Goal: Information Seeking & Learning: Find contact information

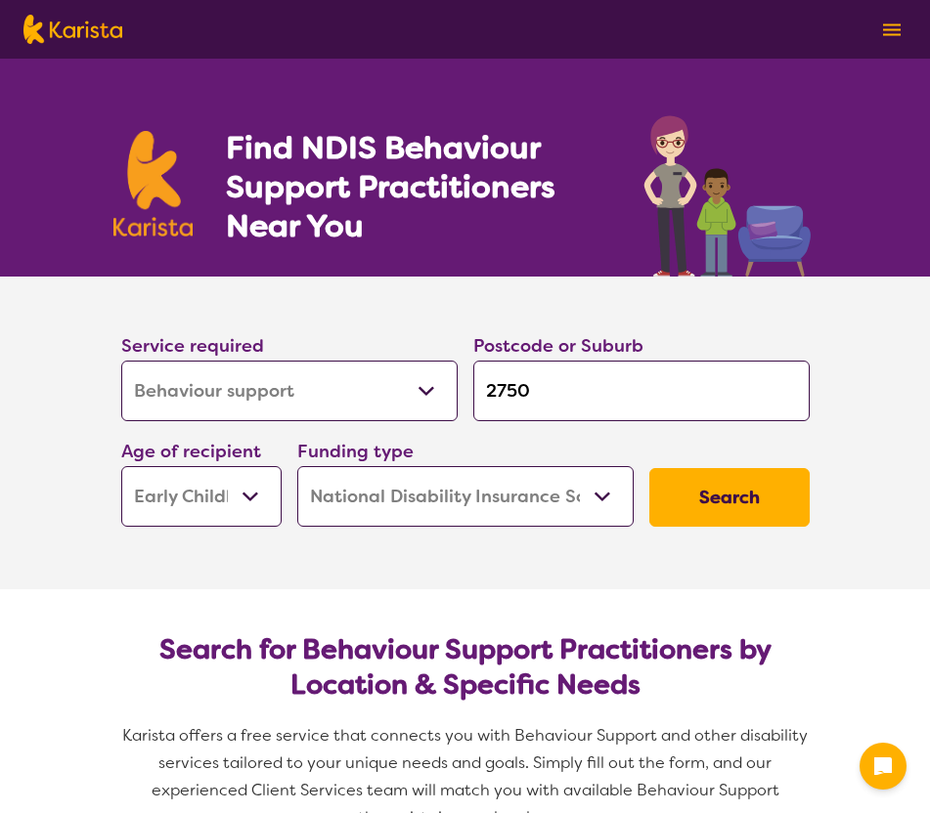
select select "Behaviour support"
select select "EC"
select select "NDIS"
select select "Behaviour support"
select select "EC"
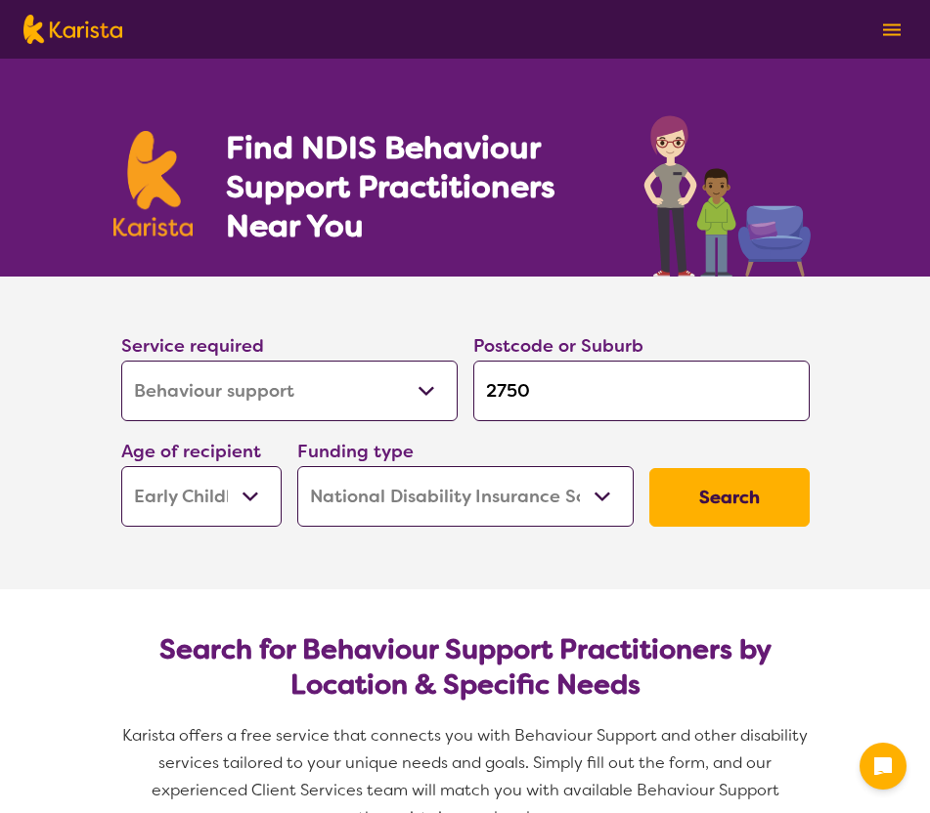
select select "NDIS"
click at [308, 381] on select "Allied Health Assistant Assessment ([MEDICAL_DATA] or [MEDICAL_DATA]) Behaviour…" at bounding box center [289, 391] width 336 height 61
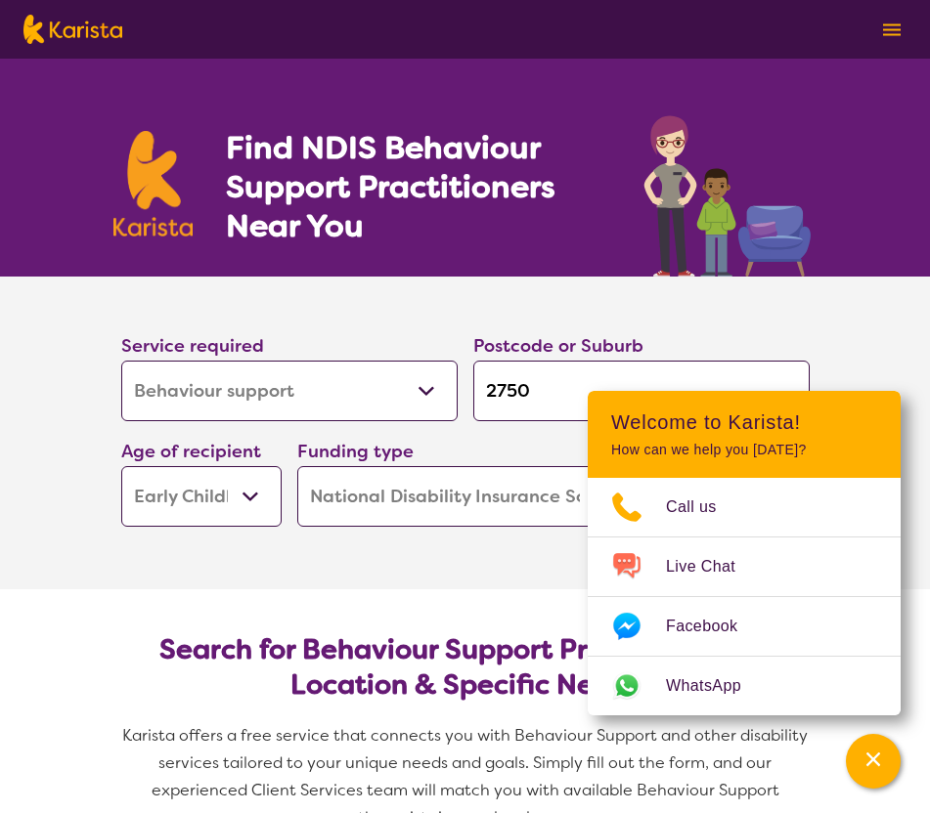
click at [121, 361] on select "Allied Health Assistant Assessment ([MEDICAL_DATA] or [MEDICAL_DATA]) Behaviour…" at bounding box center [289, 391] width 336 height 61
click at [509, 385] on input "2750" at bounding box center [641, 391] width 336 height 61
type input "4"
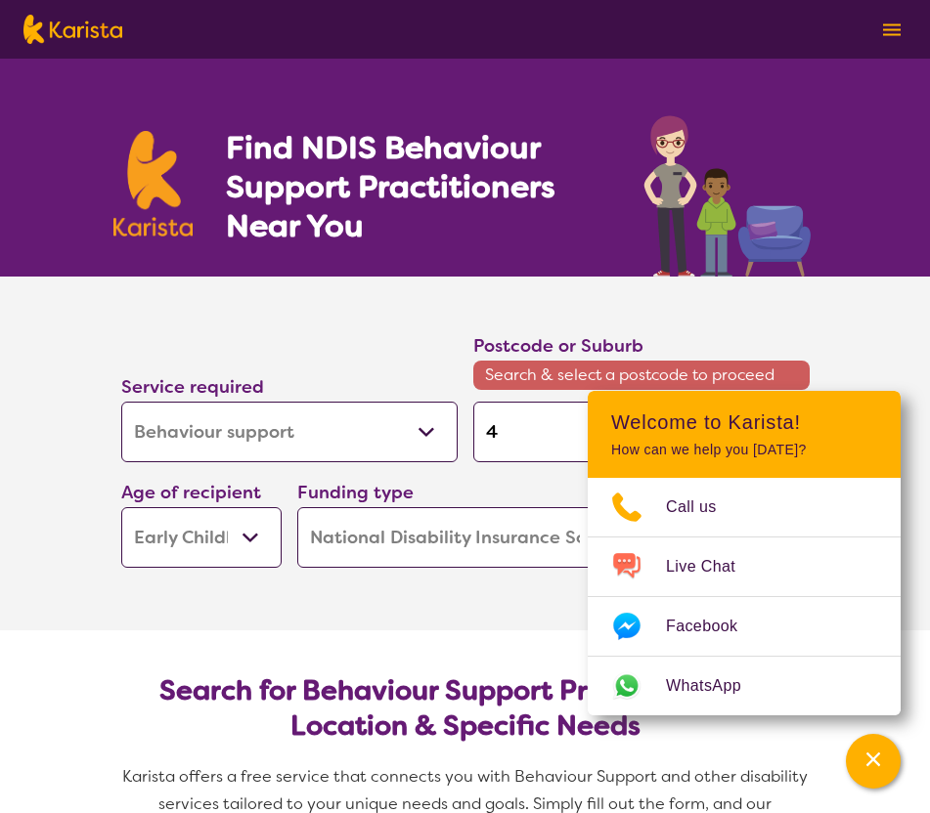
type input "43"
type input "430"
type input "4305"
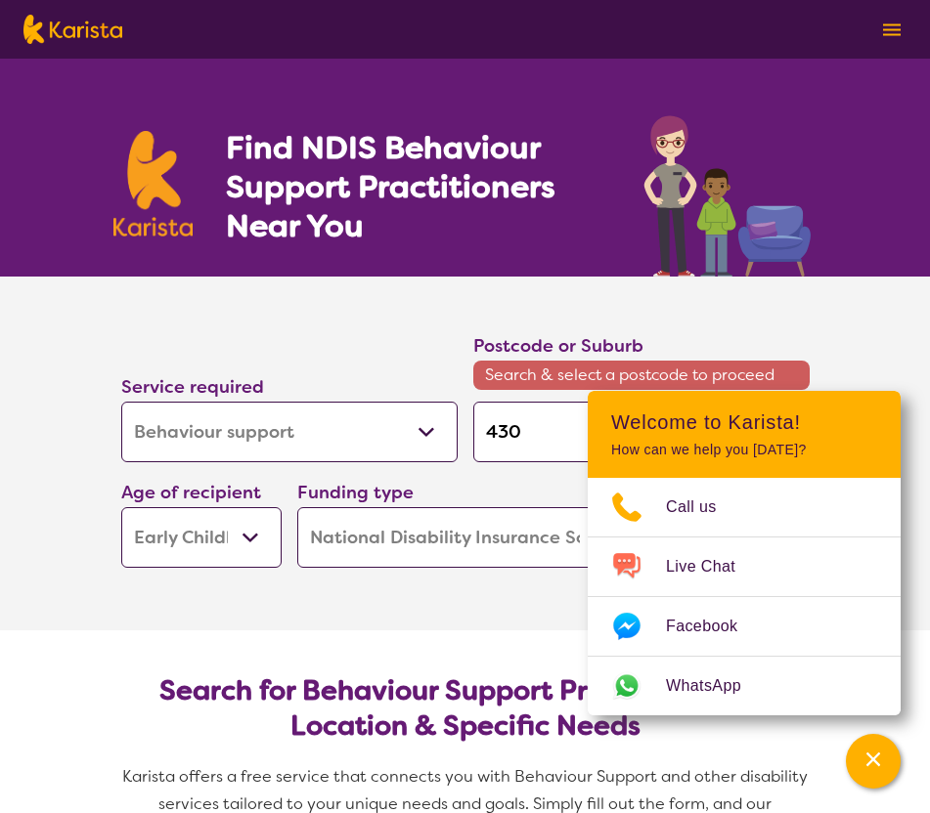
type input "4305"
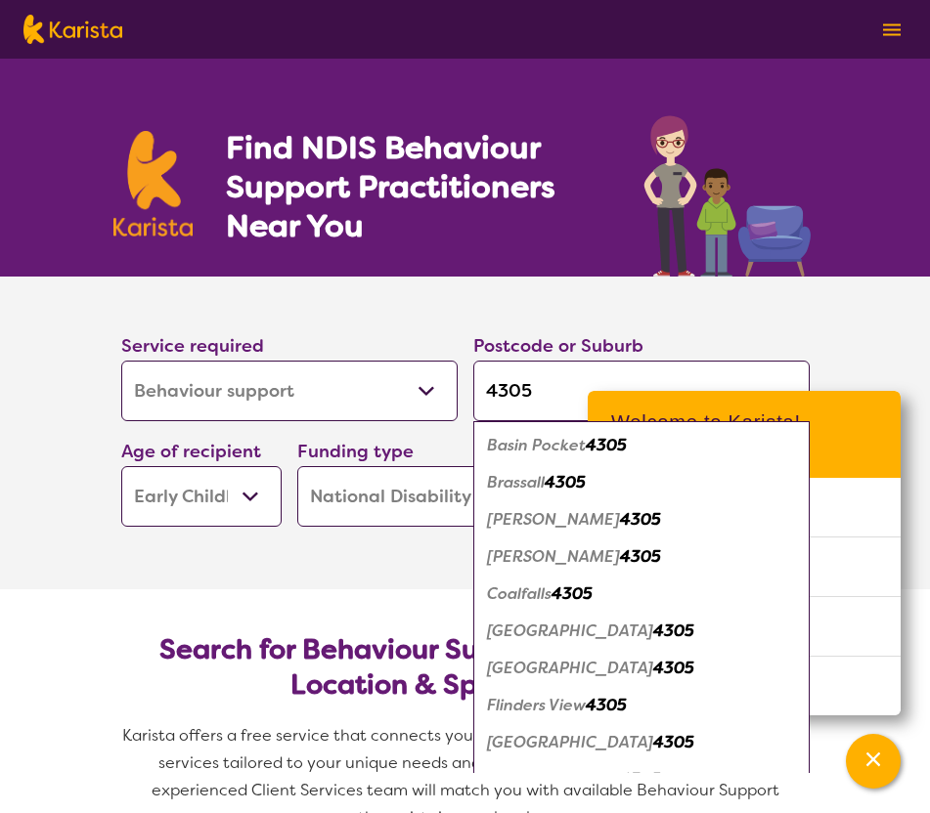
type input "4305"
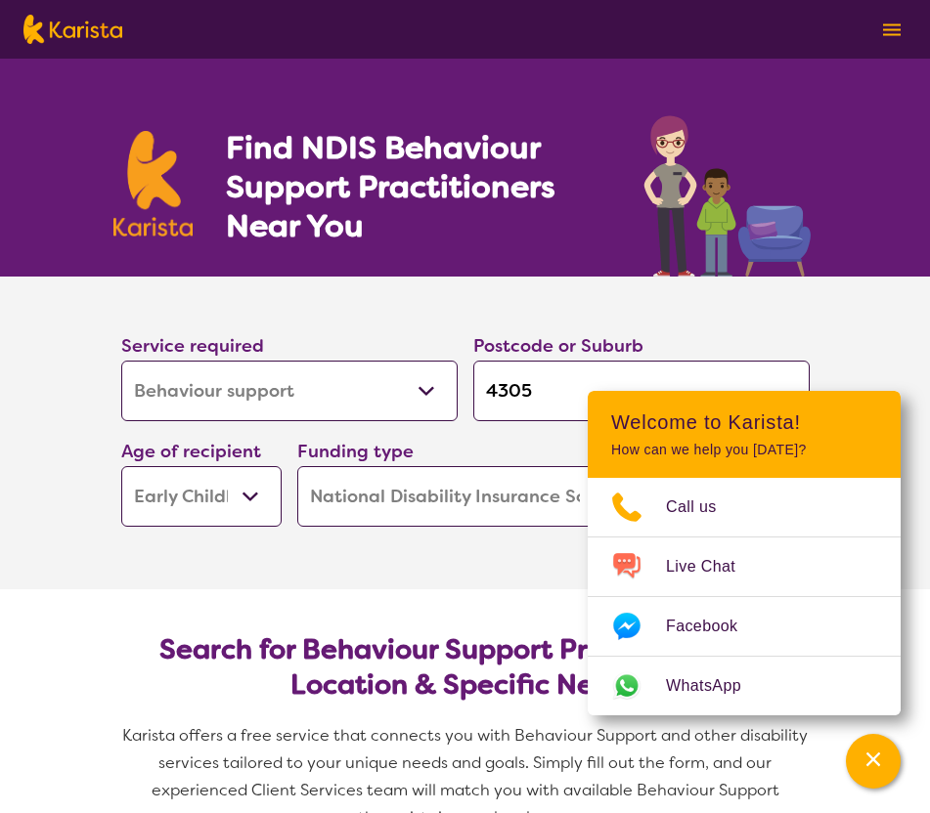
click at [258, 603] on section "Search for Behaviour Support Practitioners by Location & Specific Needs Karista…" at bounding box center [465, 726] width 751 height 272
click at [470, 590] on section "Search for Behaviour Support Practitioners by Location & Specific Needs Karista…" at bounding box center [465, 726] width 751 height 272
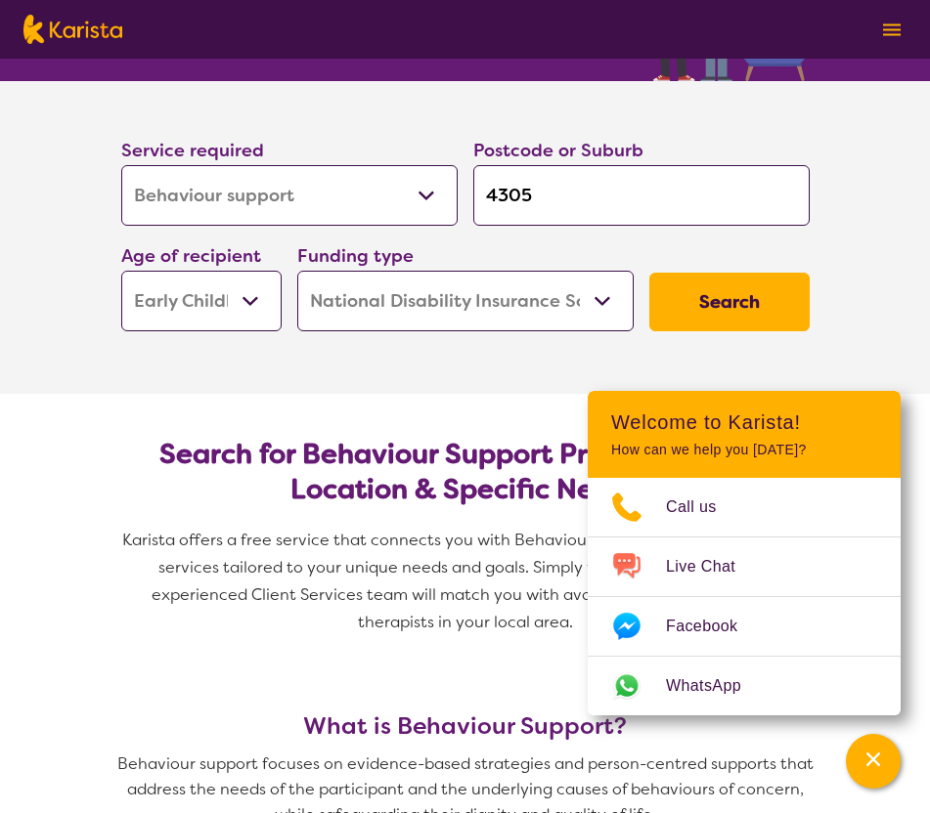
scroll to position [197, 0]
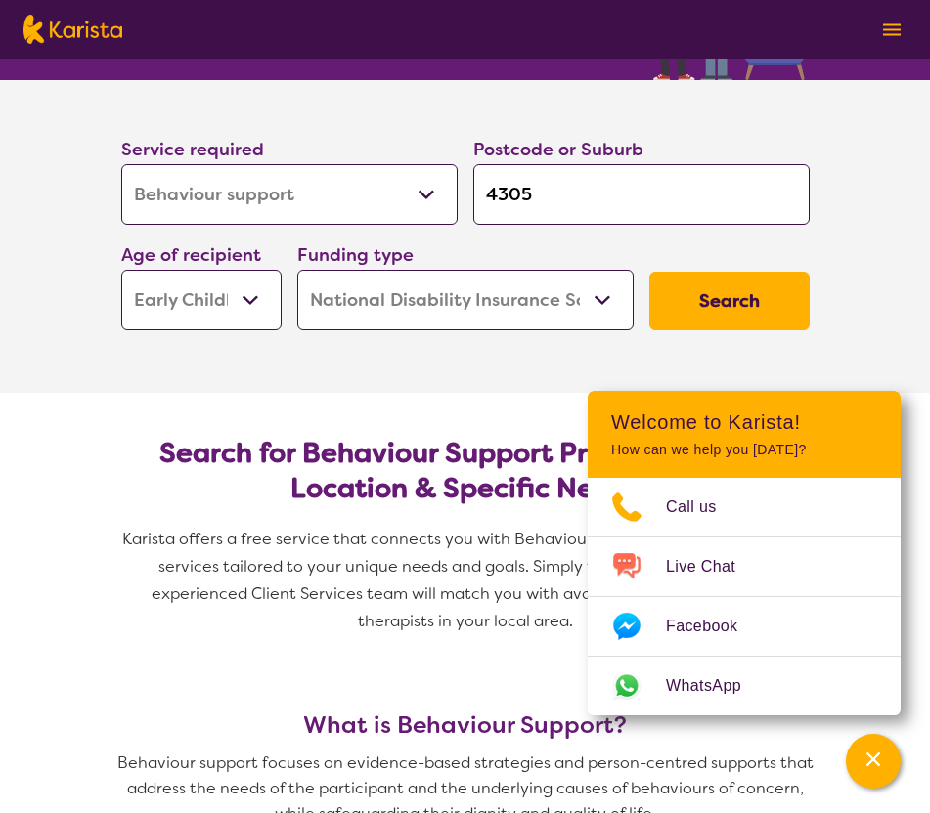
click at [759, 287] on button "Search" at bounding box center [729, 301] width 160 height 59
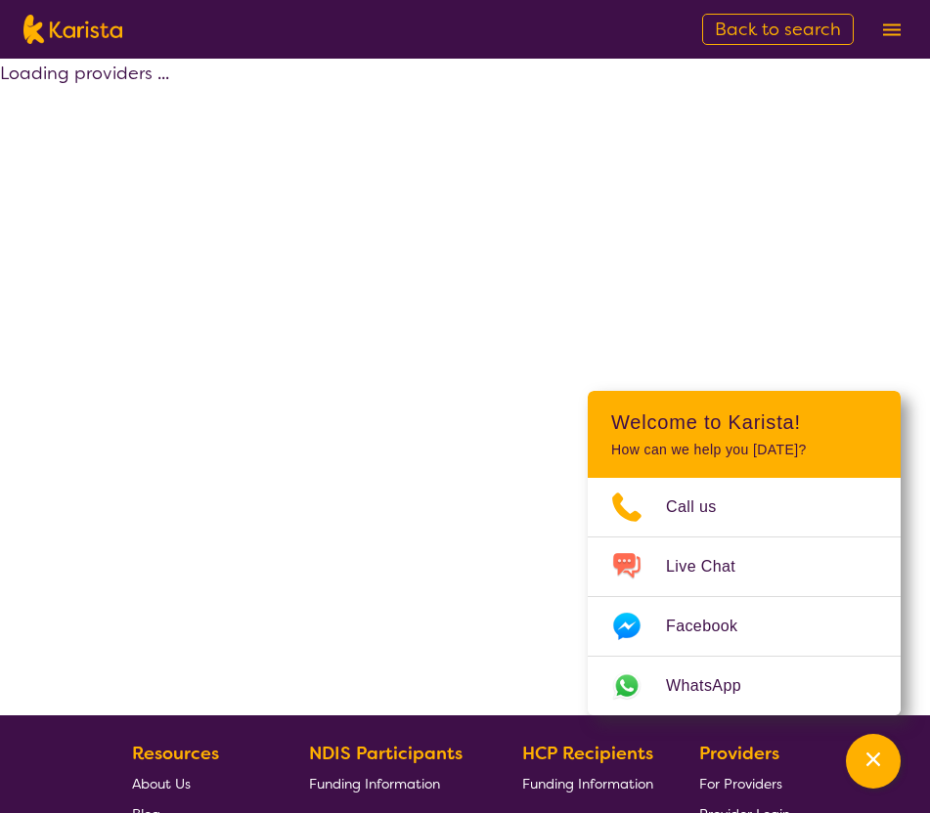
select select "by_score"
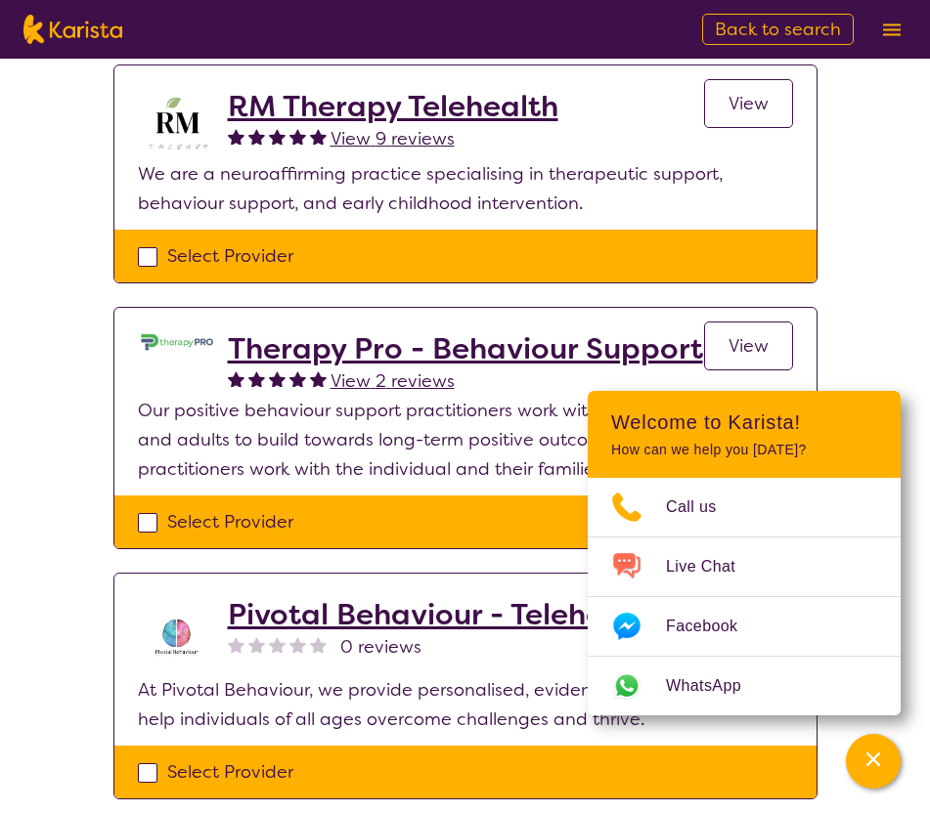
scroll to position [213, 0]
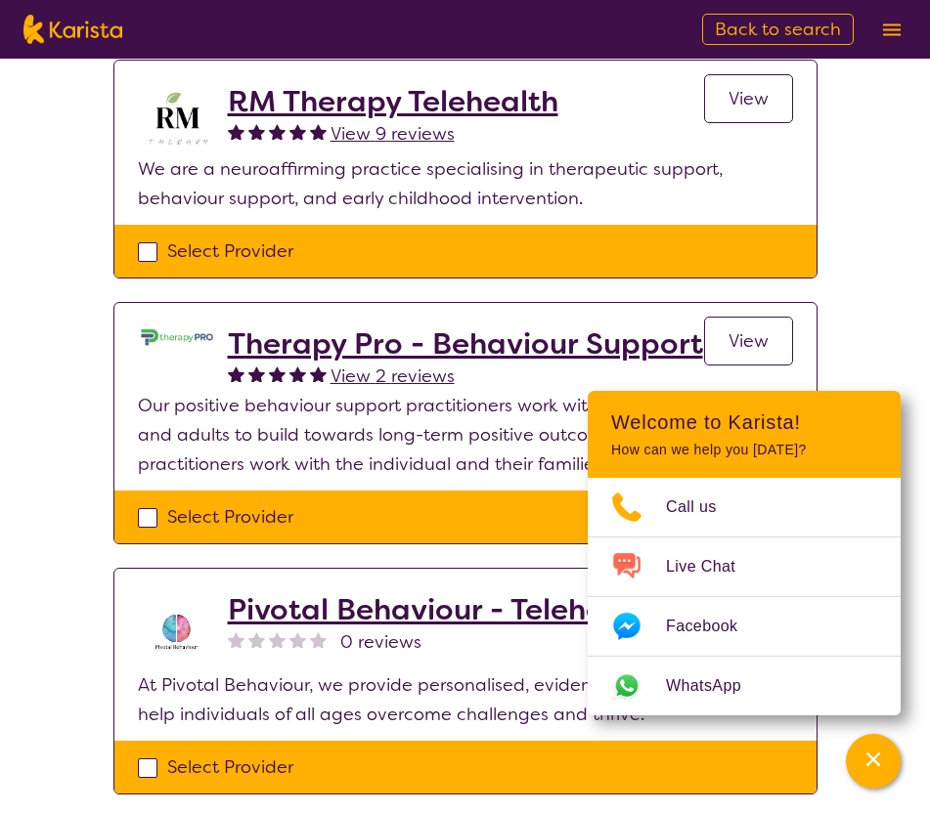
click at [747, 334] on span "View" at bounding box center [748, 340] width 40 height 23
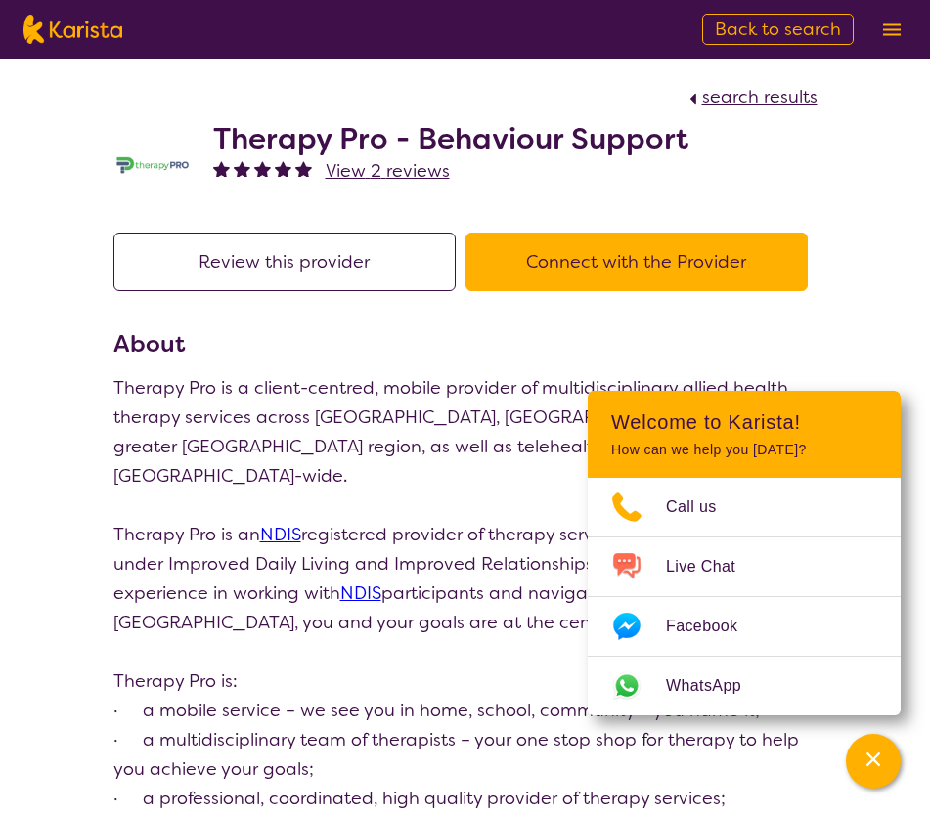
select select "by_score"
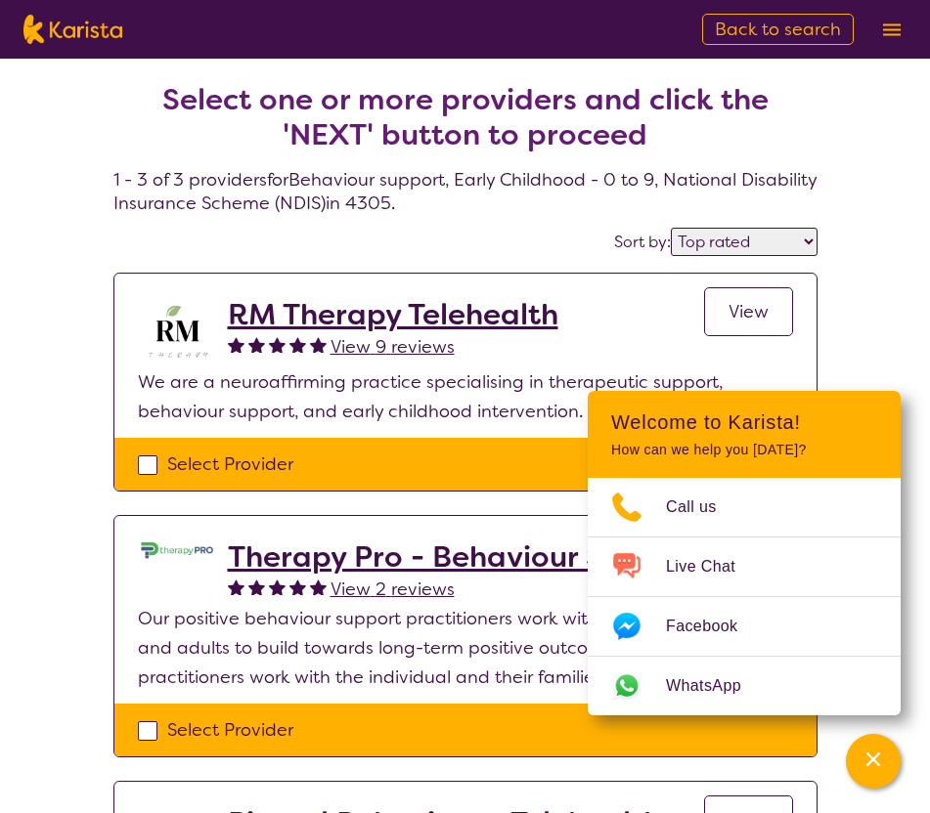
scroll to position [213, 0]
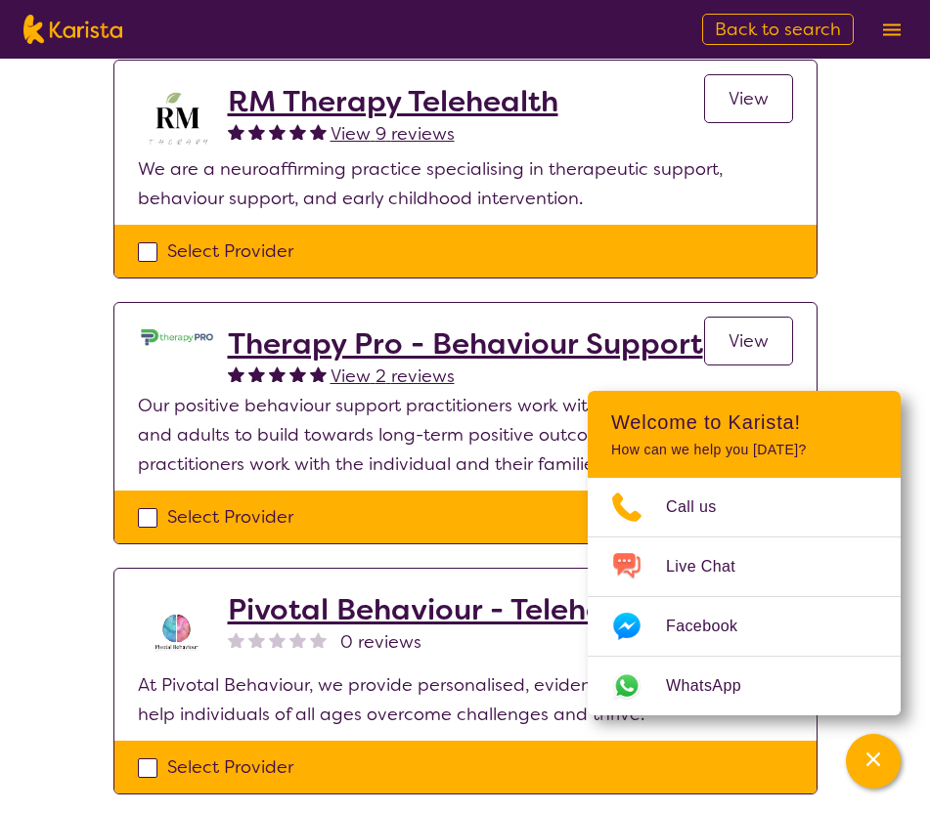
click at [346, 107] on h2 "RM Therapy Telehealth" at bounding box center [393, 101] width 330 height 35
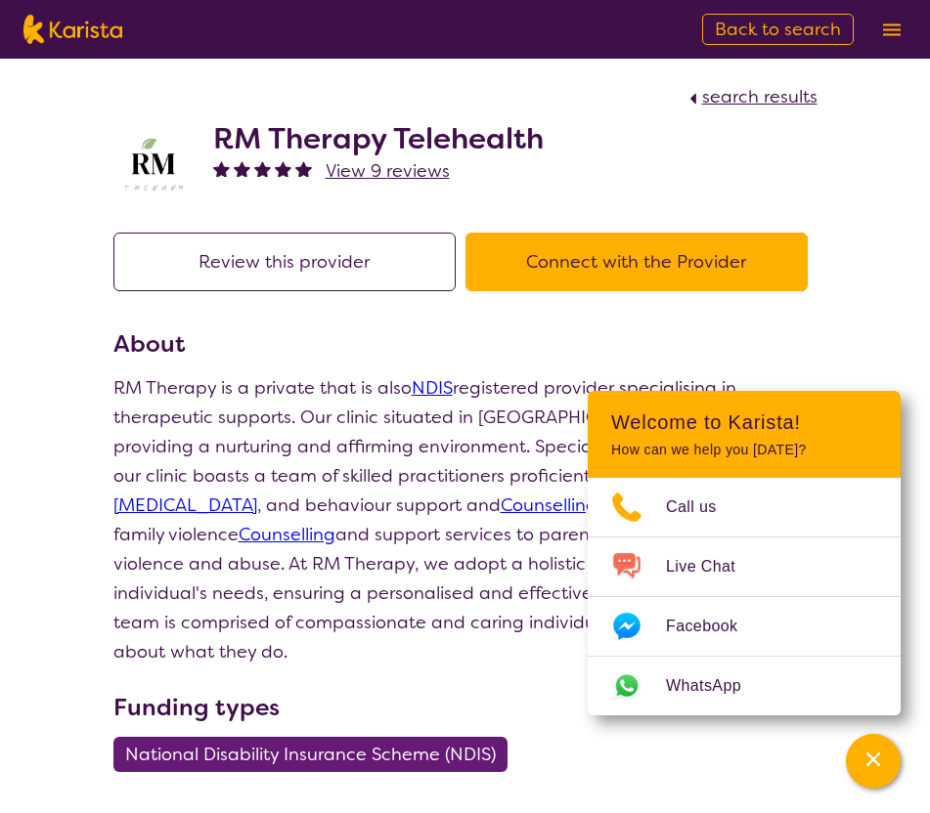
select select "by_score"
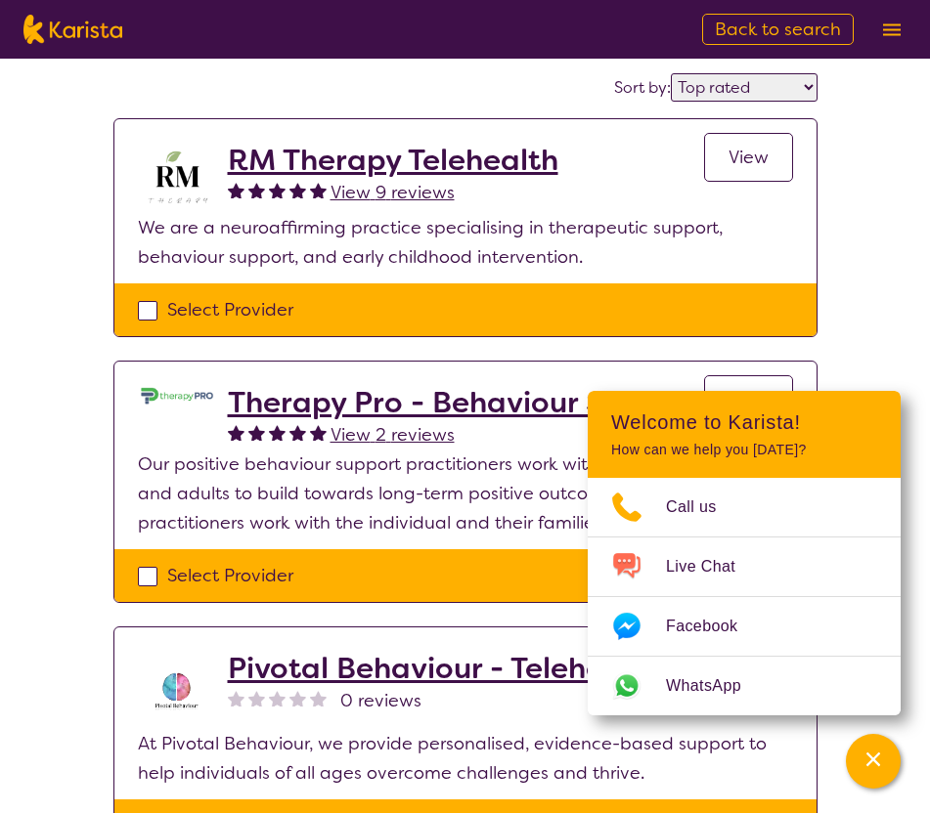
scroll to position [155, 0]
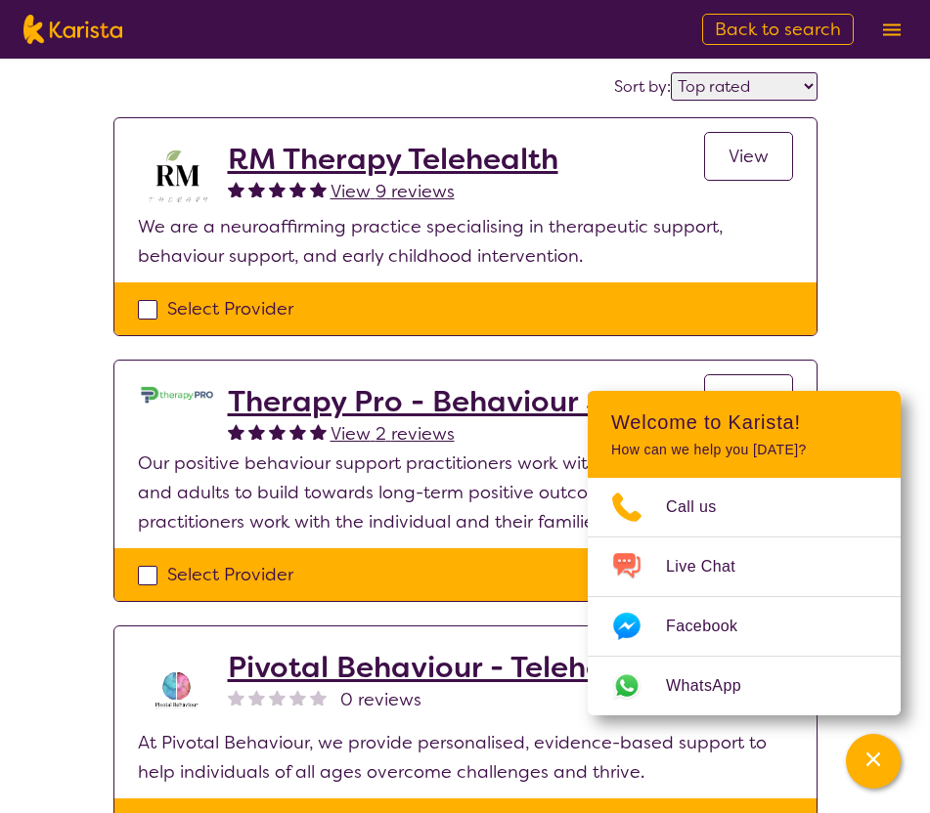
click at [356, 412] on h2 "Therapy Pro - Behaviour Support" at bounding box center [465, 401] width 475 height 35
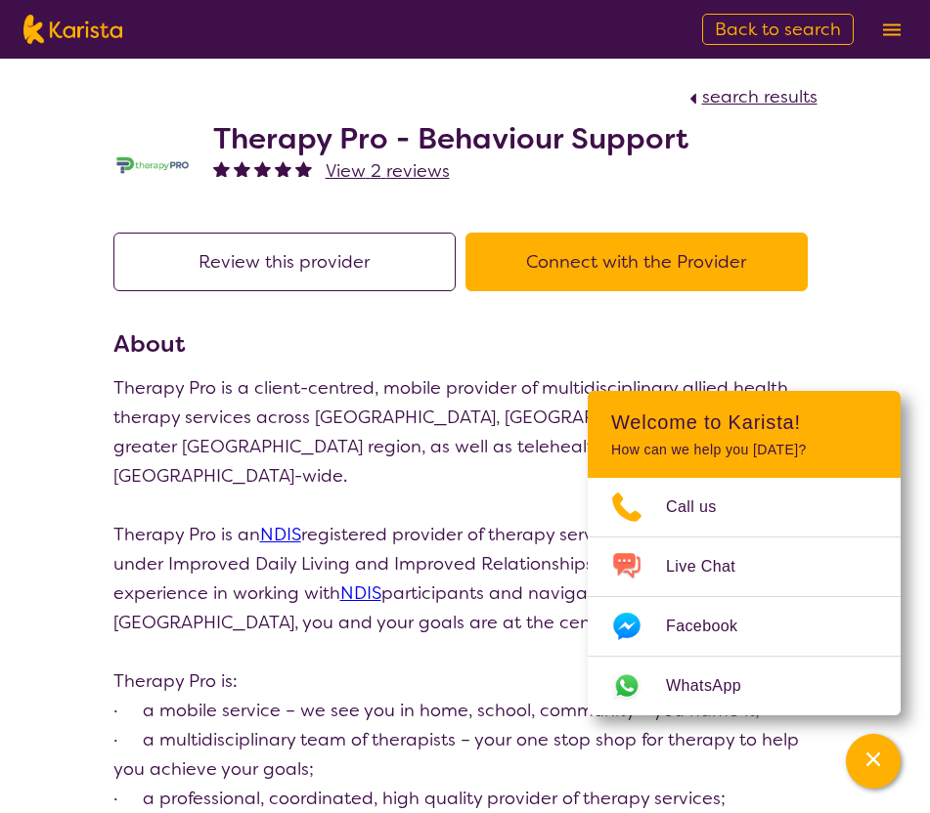
click at [303, 139] on h2 "Therapy Pro - Behaviour Support" at bounding box center [450, 138] width 475 height 35
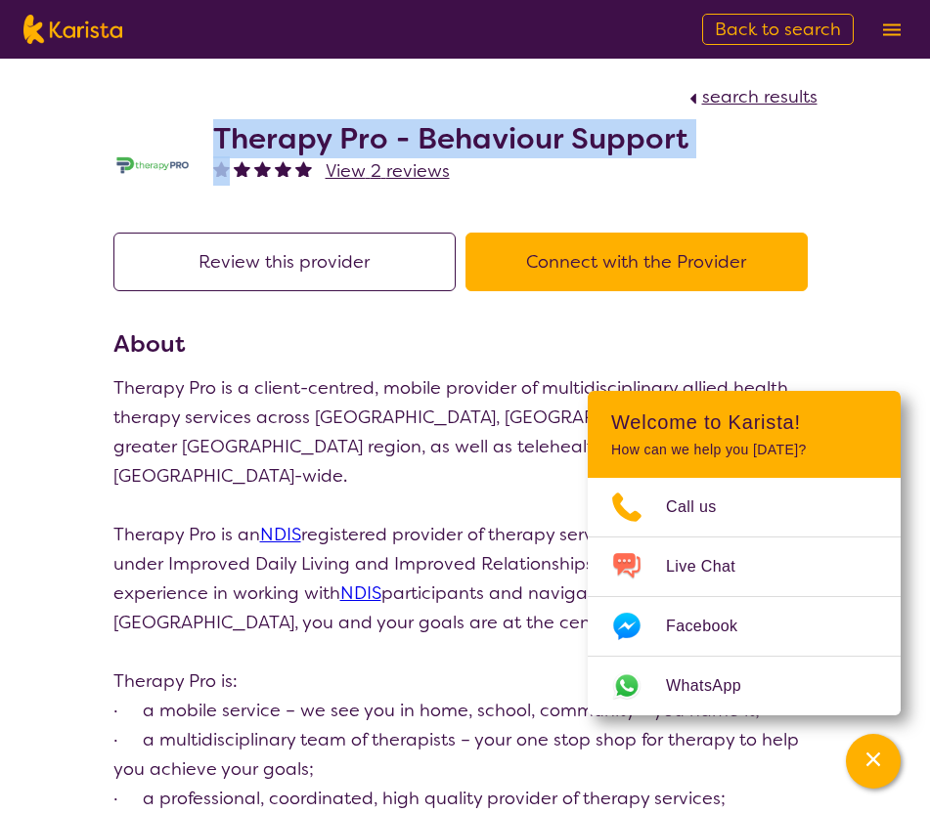
click at [303, 139] on h2 "Therapy Pro - Behaviour Support" at bounding box center [450, 138] width 475 height 35
copy h2 "Therapy Pro - Behaviour Support"
